Goal: Navigation & Orientation: Find specific page/section

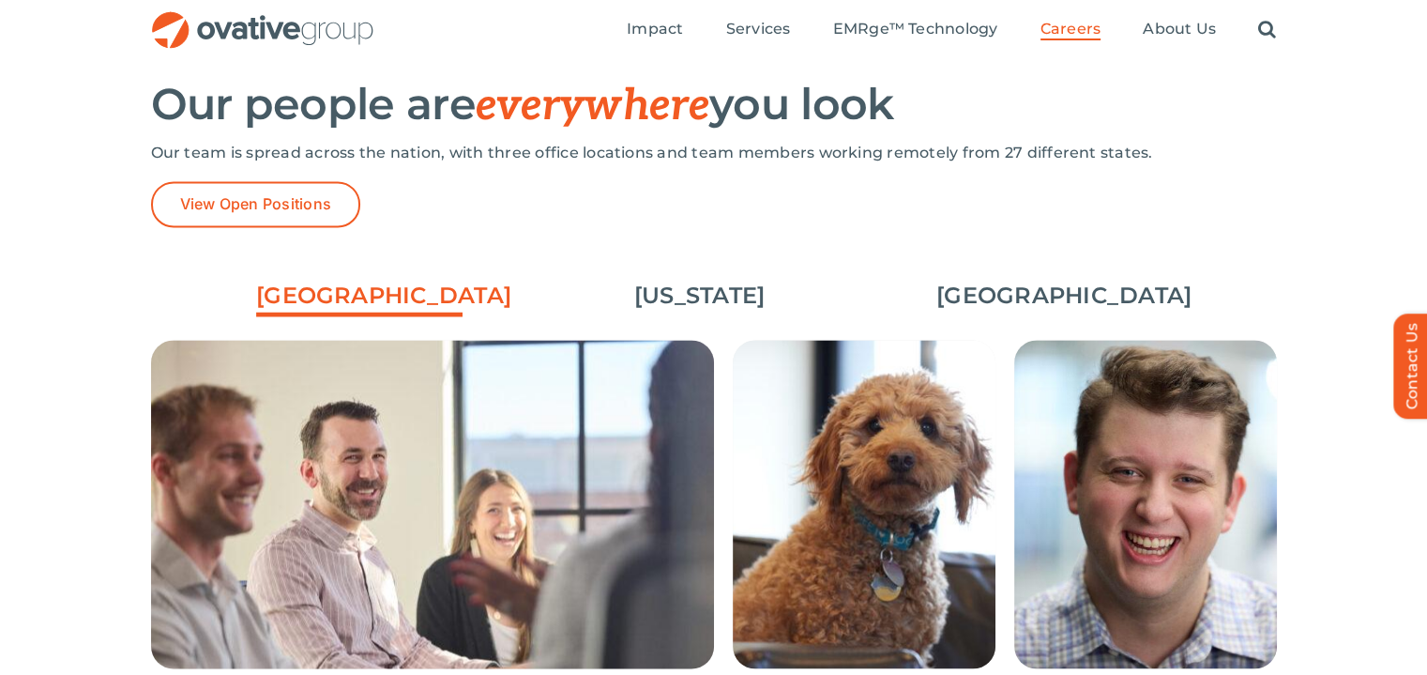
scroll to position [2683, 0]
click at [721, 311] on link "[US_STATE]" at bounding box center [700, 296] width 206 height 32
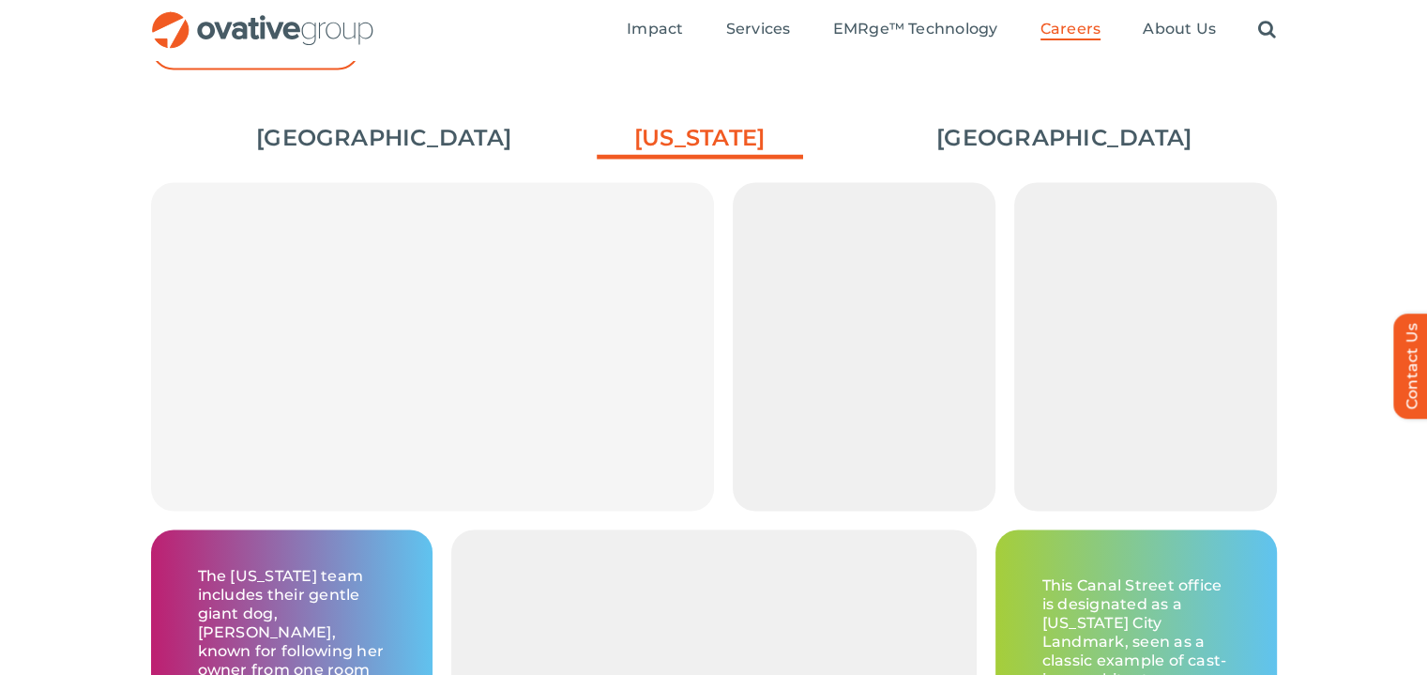
scroll to position [2833, 0]
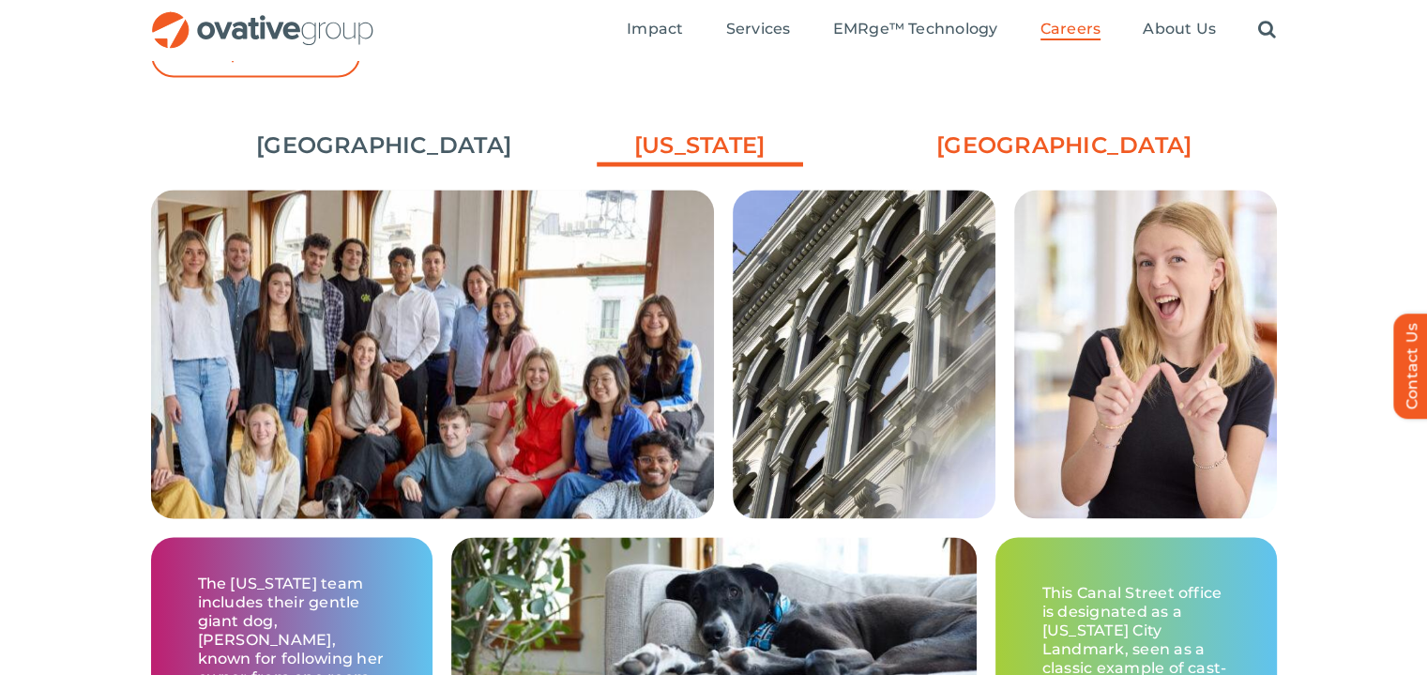
click at [1077, 145] on link "[GEOGRAPHIC_DATA]" at bounding box center [1039, 145] width 206 height 32
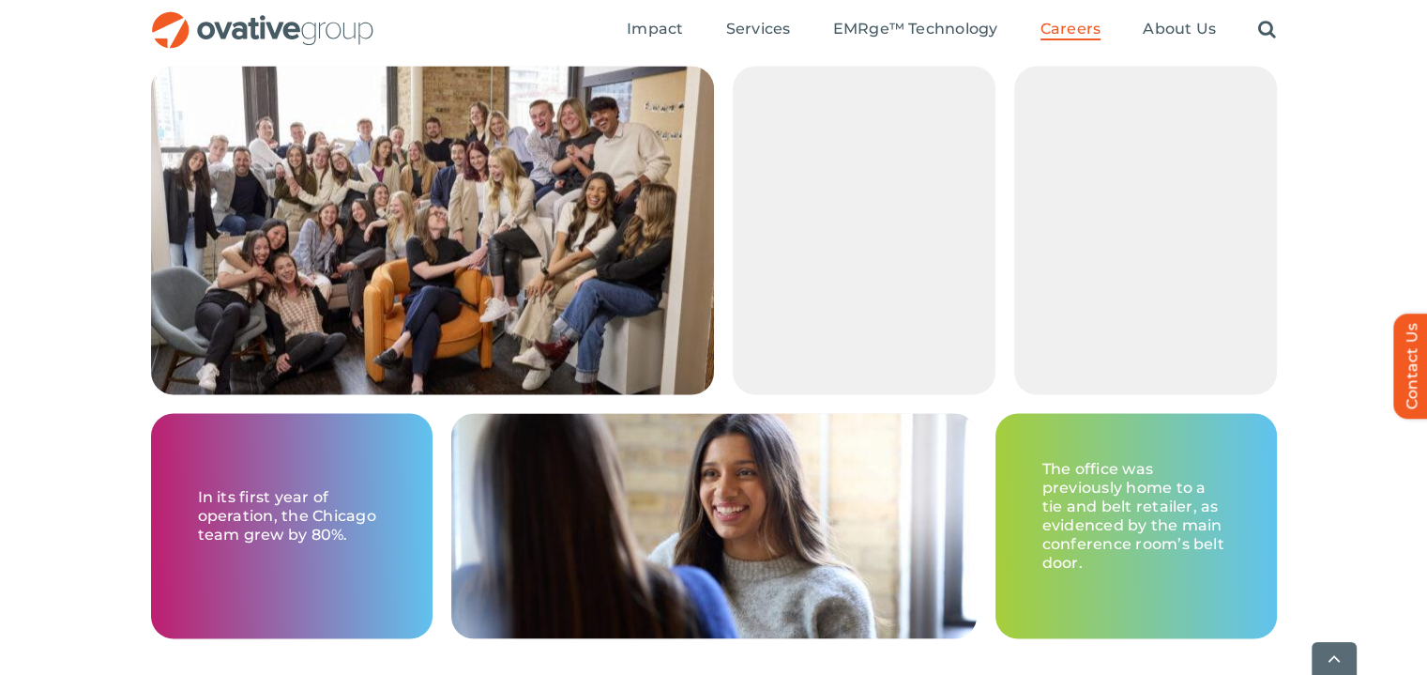
scroll to position [2957, 0]
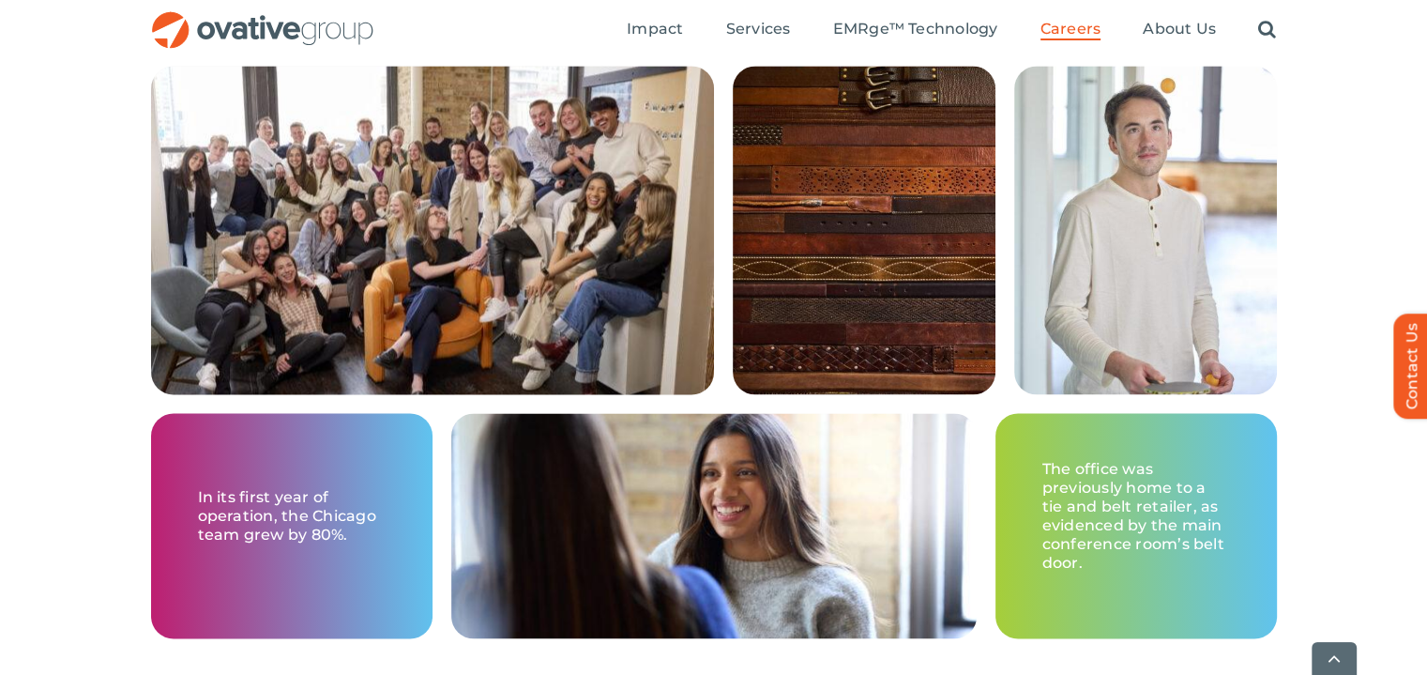
click at [1347, 264] on div "[GEOGRAPHIC_DATA] [US_STATE] [GEOGRAPHIC_DATA] The office boasts a [US_STATE] w…" at bounding box center [713, 356] width 1427 height 751
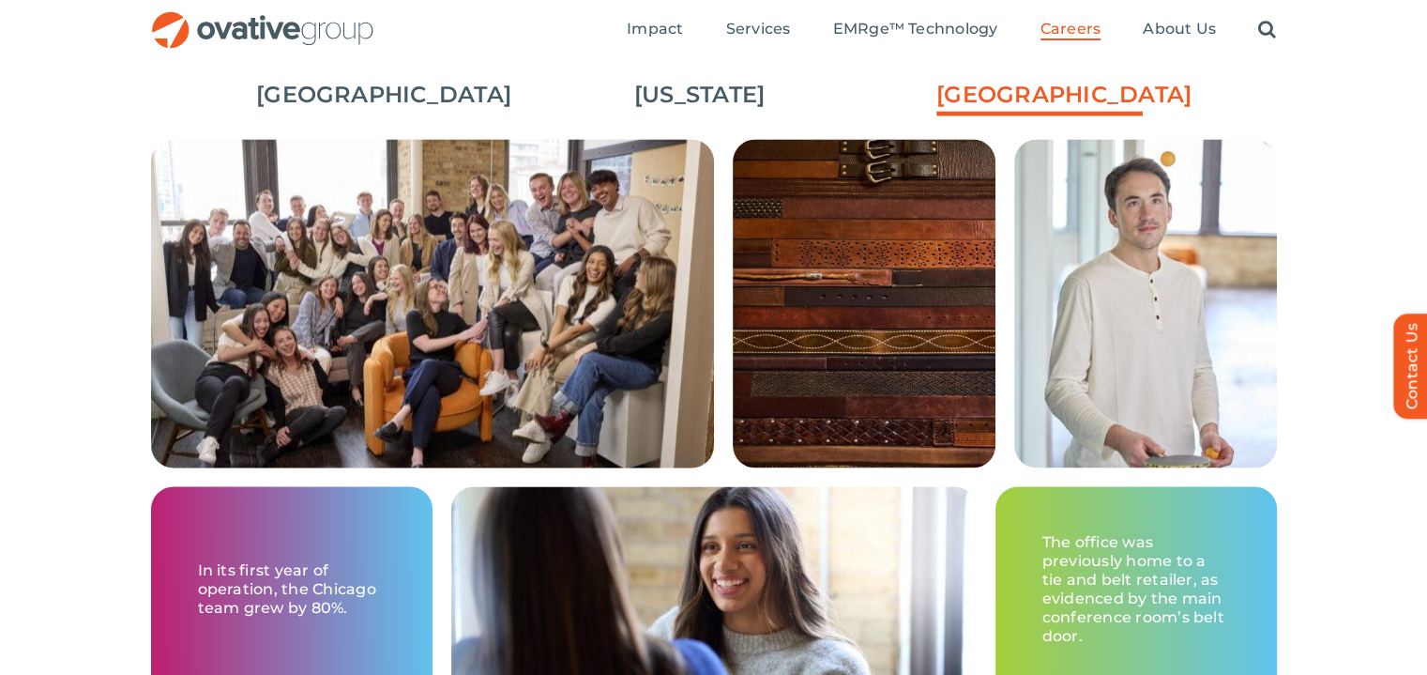
scroll to position [2872, 0]
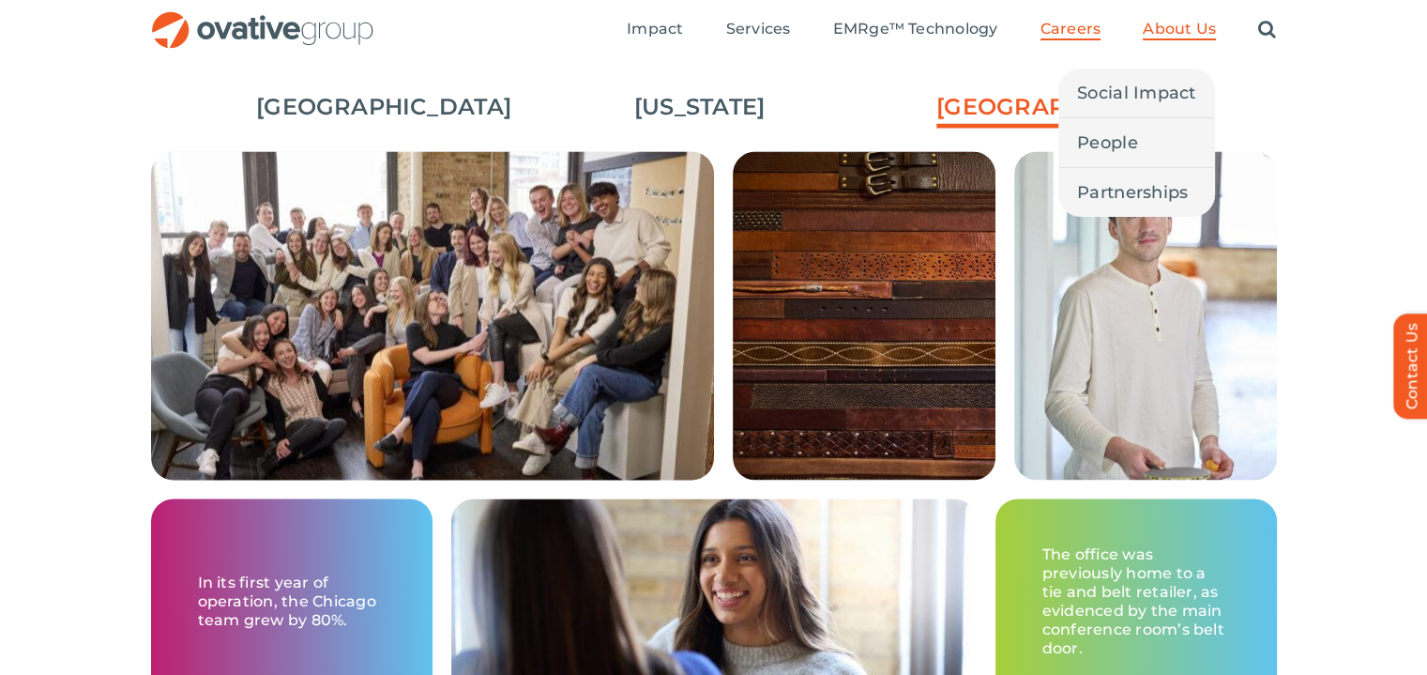
click at [1202, 22] on span "About Us" at bounding box center [1179, 29] width 73 height 19
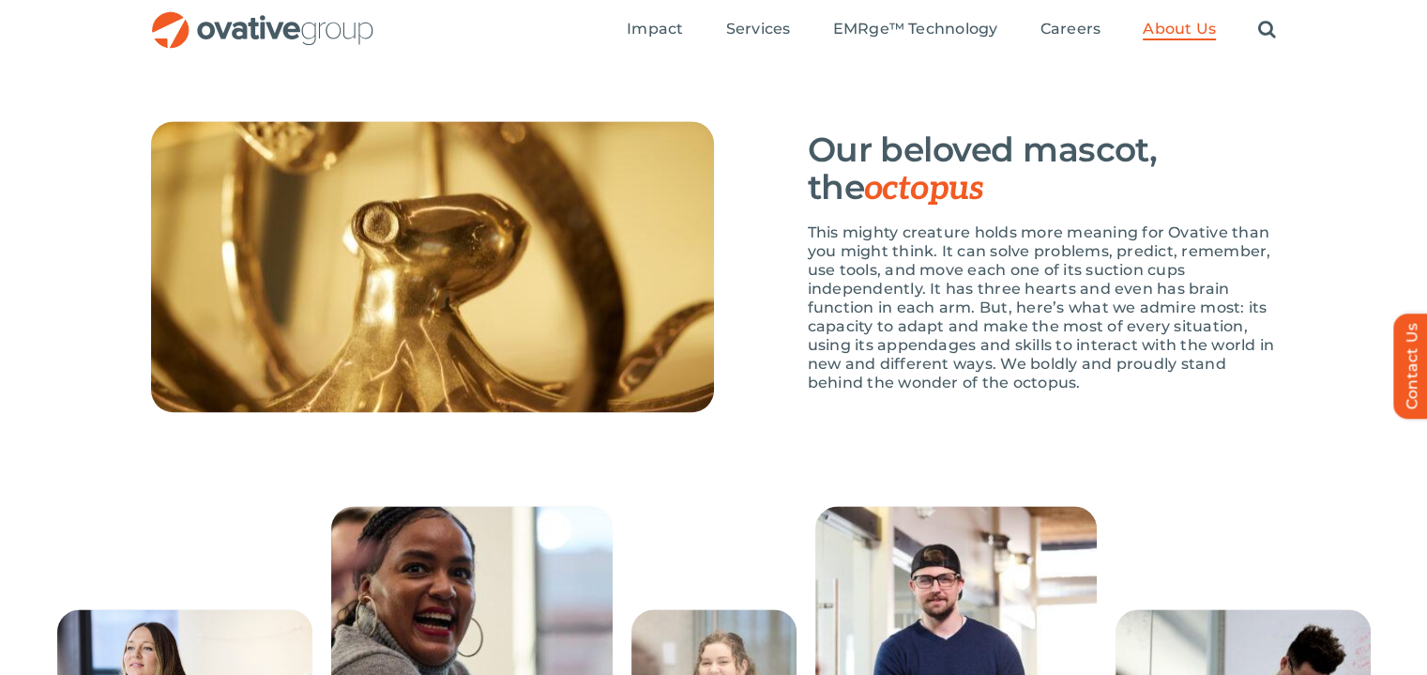
scroll to position [2713, 0]
